Goal: Task Accomplishment & Management: Use online tool/utility

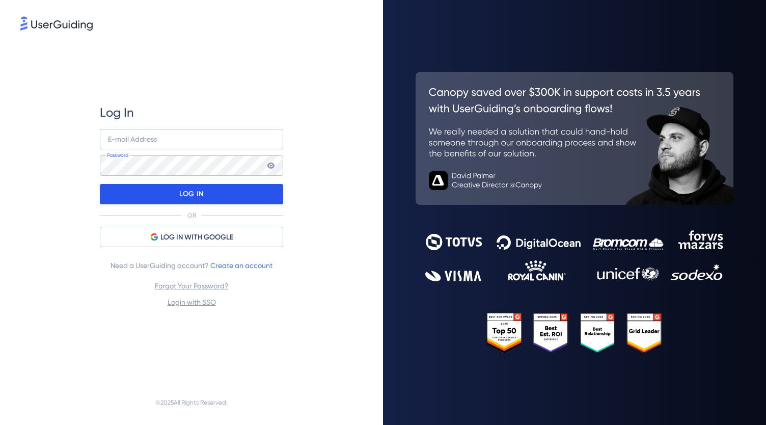
click at [208, 187] on div "LOG IN" at bounding box center [191, 194] width 183 height 20
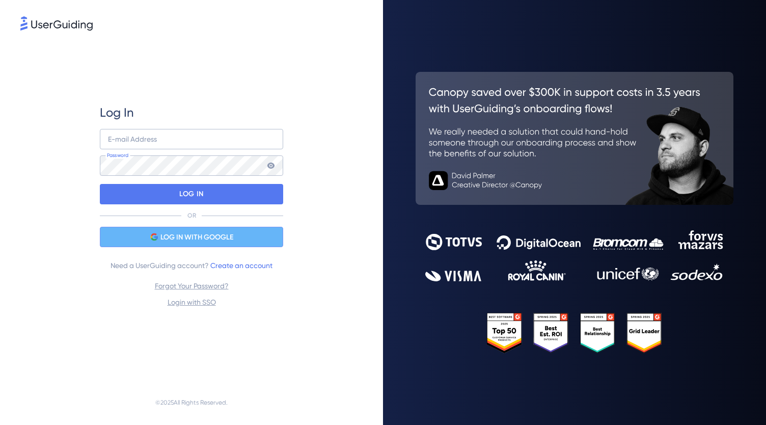
click at [219, 233] on span "LOG IN WITH GOOGLE" at bounding box center [196, 237] width 73 height 12
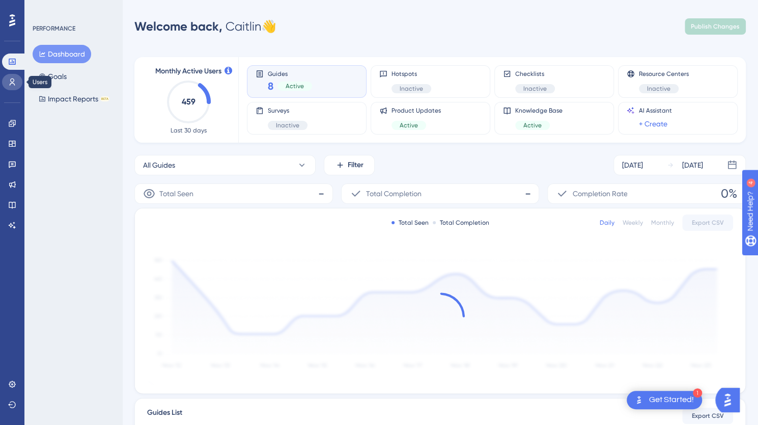
click at [11, 85] on icon at bounding box center [12, 82] width 8 height 8
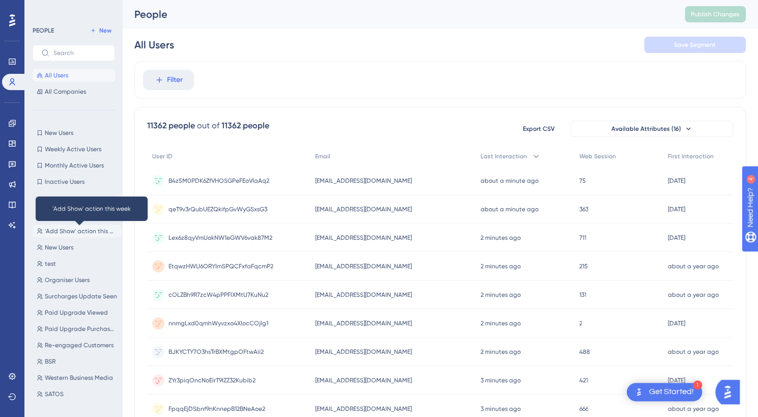
click at [61, 230] on span "'Add Show' action this week" at bounding box center [81, 231] width 72 height 8
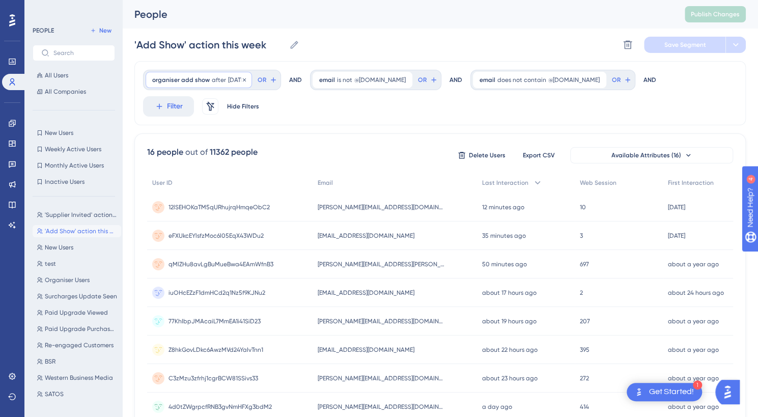
click at [189, 78] on span "organiser add show" at bounding box center [181, 80] width 58 height 8
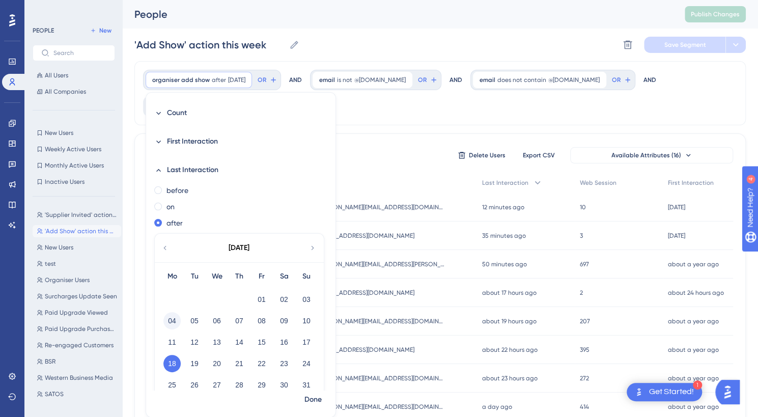
click at [173, 321] on button "04" at bounding box center [171, 320] width 17 height 17
click at [310, 397] on span "Done" at bounding box center [312, 400] width 17 height 12
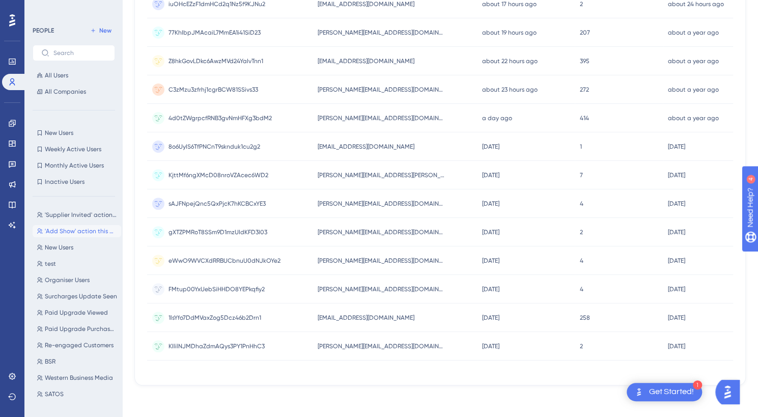
scroll to position [296, 0]
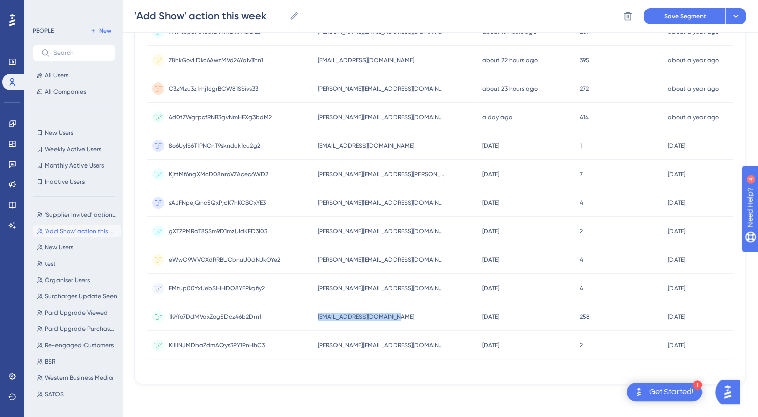
drag, startPoint x: 408, startPoint y: 316, endPoint x: 320, endPoint y: 314, distance: 88.6
click at [320, 314] on div "[EMAIL_ADDRESS][DOMAIN_NAME] [EMAIL_ADDRESS][DOMAIN_NAME]" at bounding box center [395, 316] width 164 height 29
copy span "[EMAIL_ADDRESS][DOMAIN_NAME]"
drag, startPoint x: 401, startPoint y: 256, endPoint x: 314, endPoint y: 257, distance: 87.6
click at [0, 0] on div "eWwO9WVCXdRRBUCbnuU0dNJkOYe2 eWwO9WVCXdRRBUCbnuU0dNJkOYe2 [PERSON_NAME][EMAIL_A…" at bounding box center [0, 0] width 0 height 0
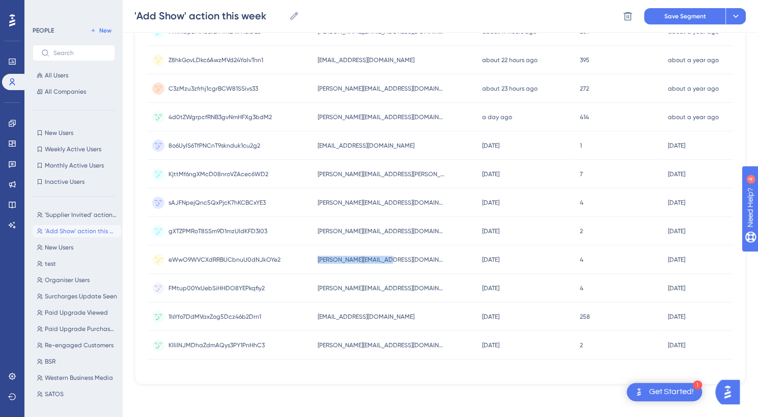
copy div "eWwO9WVCXdRRBUCbnuU0dNJkOYe2 [PERSON_NAME][EMAIL_ADDRESS][DOMAIN_NAME]"
drag, startPoint x: 432, startPoint y: 197, endPoint x: 309, endPoint y: 195, distance: 123.2
click at [0, 0] on div "sAJFNpejQnc5QxPjcK7hKCBCxYE3 sAJFNpejQnc5QxPjcK7hKCBCxYE3 [PERSON_NAME][EMAIL_A…" at bounding box center [0, 0] width 0 height 0
copy div "sAJFNpejQnc5QxPjcK7hKCBCxYE3 [PERSON_NAME][EMAIL_ADDRESS][DOMAIN_NAME]"
drag, startPoint x: 417, startPoint y: 169, endPoint x: 312, endPoint y: 171, distance: 104.9
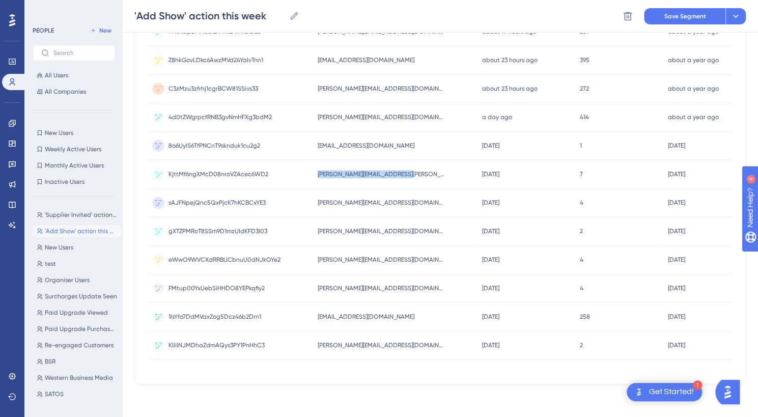
click at [0, 0] on div "KjttMf6ngXMcD08nroVZAcec6WD2 KjttMf6ngXMcD08nroVZAcec6WD2 [PERSON_NAME][EMAIL_A…" at bounding box center [0, 0] width 0 height 0
copy div "KjttMf6ngXMcD08nroVZAcec6WD2 [PERSON_NAME][EMAIL_ADDRESS][PERSON_NAME][DOMAIN_N…"
drag, startPoint x: 407, startPoint y: 146, endPoint x: 304, endPoint y: 138, distance: 103.7
click at [0, 0] on div "8o6UyIS6TfPNCnT9sknduk1cu2g2 8o6UyIS6TfPNCnT9sknduk1cu2g2 [EMAIL_ADDRESS][DOMAI…" at bounding box center [0, 0] width 0 height 0
copy div "8o6UyIS6TfPNCnT9sknduk1cu2g2 [EMAIL_ADDRESS][DOMAIN_NAME]"
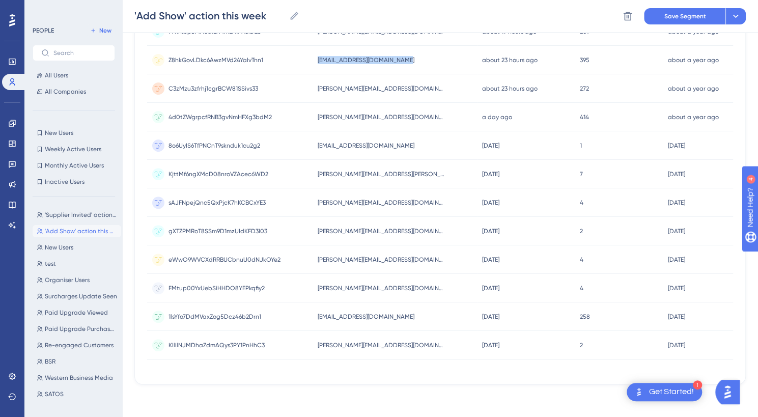
drag, startPoint x: 422, startPoint y: 58, endPoint x: 318, endPoint y: 56, distance: 103.4
click at [318, 56] on div "[EMAIL_ADDRESS][DOMAIN_NAME] [DOMAIN_NAME][EMAIL_ADDRESS][DOMAIN_NAME]" at bounding box center [395, 60] width 164 height 29
copy span "[EMAIL_ADDRESS][DOMAIN_NAME]"
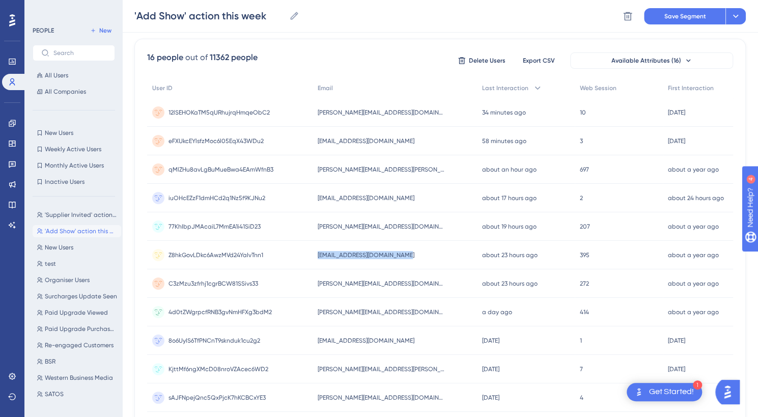
scroll to position [85, 0]
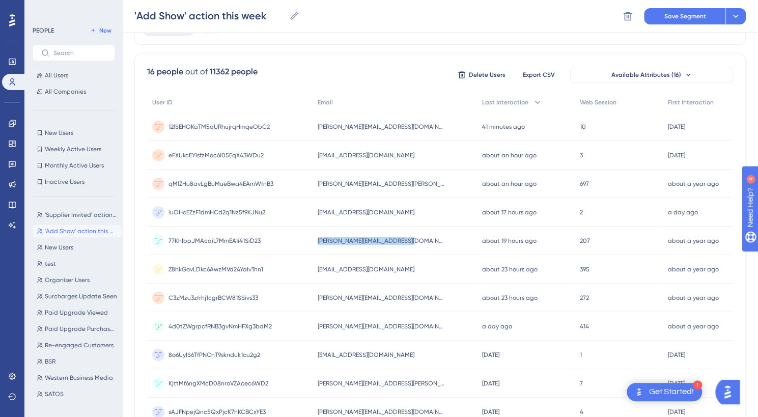
drag, startPoint x: 422, startPoint y: 241, endPoint x: 311, endPoint y: 238, distance: 111.6
click at [0, 0] on div "77KhIbpJMAcaiL7MmEA1i41SiD23 77KhIbpJMAcaiL7MmEA1i41SiD23 [PERSON_NAME][EMAIL_A…" at bounding box center [0, 0] width 0 height 0
copy div "77KhIbpJMAcaiL7MmEA1i41SiD23 [PERSON_NAME][EMAIL_ADDRESS][DOMAIN_NAME]"
